Goal: Information Seeking & Learning: Find specific page/section

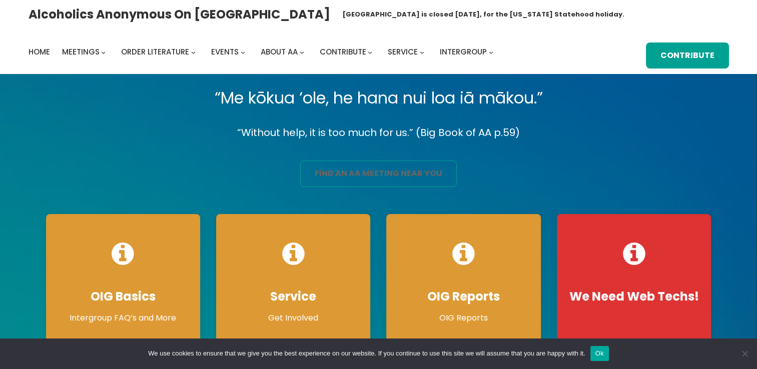
click at [374, 175] on link "find an aa meeting near you" at bounding box center [378, 174] width 157 height 27
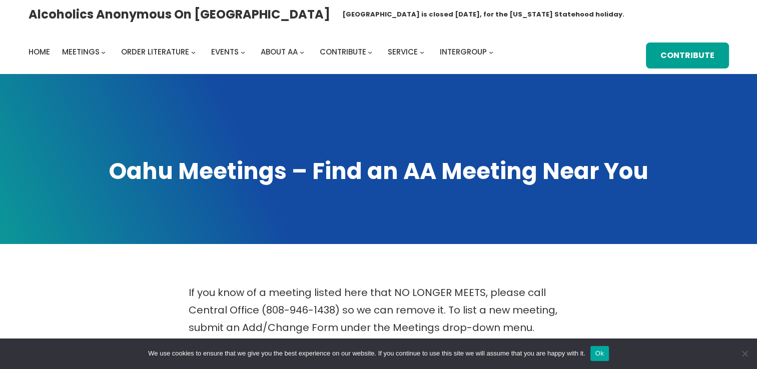
scroll to position [323, 0]
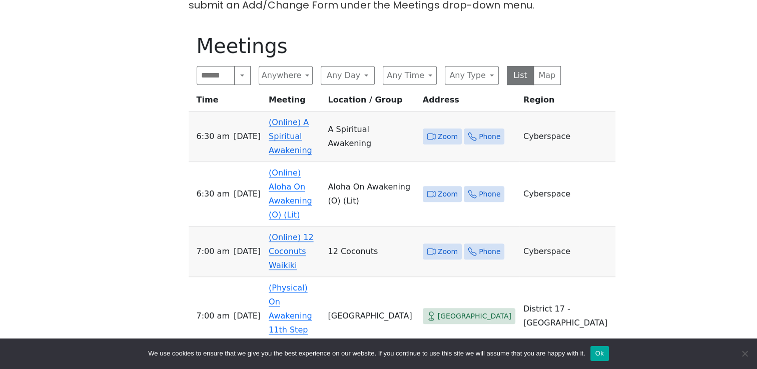
click at [436, 132] on icon at bounding box center [431, 136] width 9 height 9
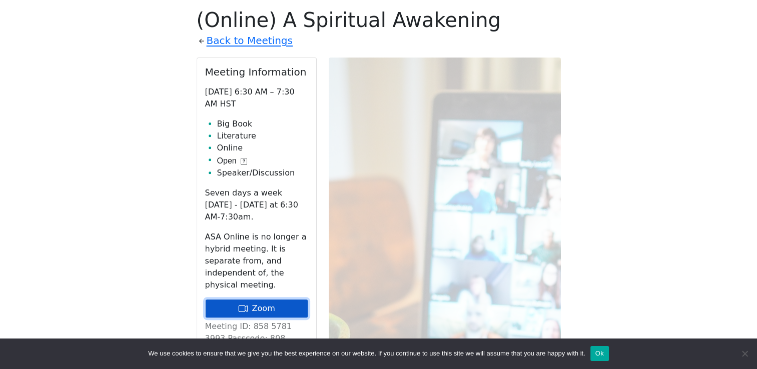
click at [288, 299] on link "Zoom" at bounding box center [256, 308] width 103 height 19
